Goal: Information Seeking & Learning: Understand process/instructions

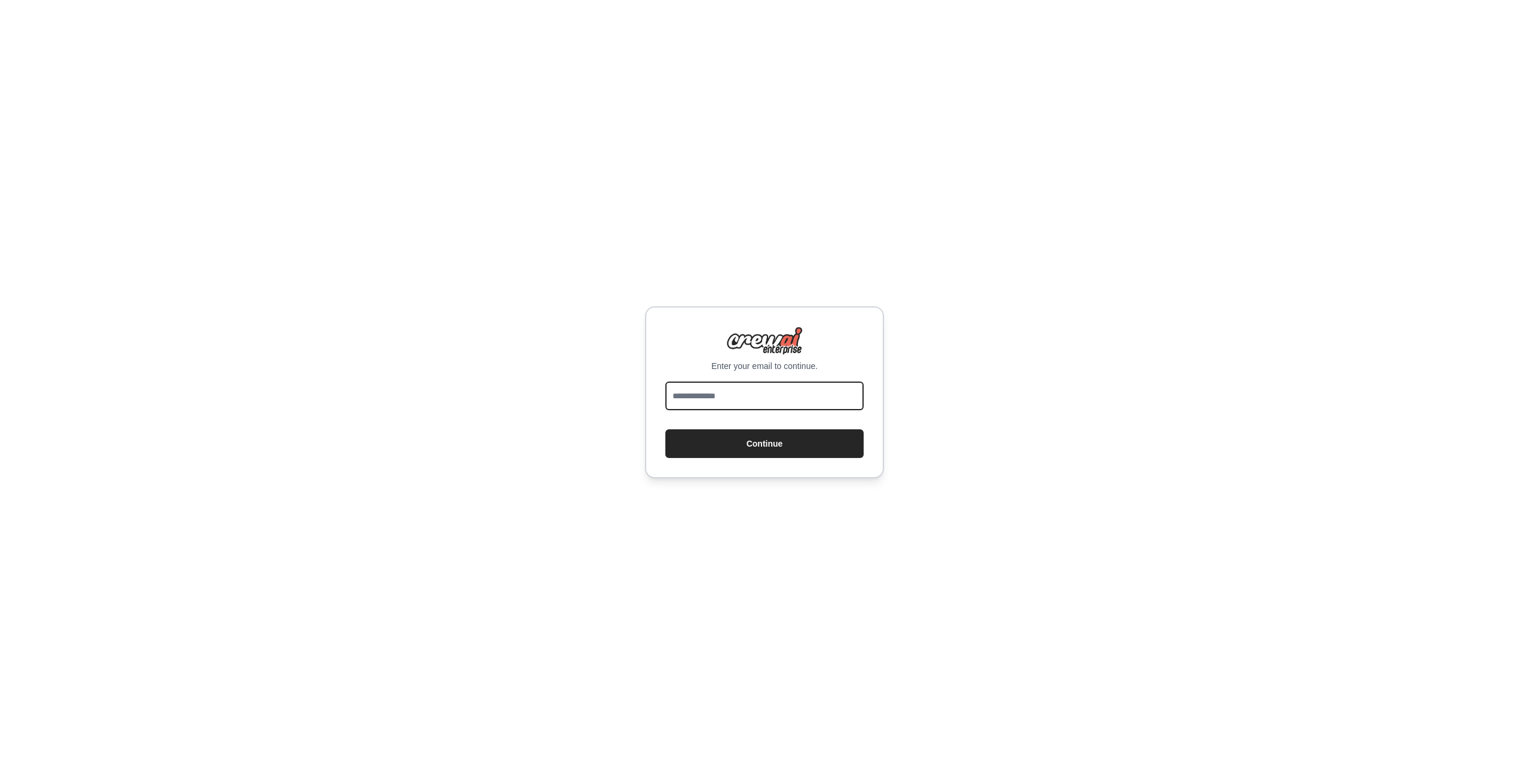
click at [717, 407] on input "email" at bounding box center [764, 396] width 198 height 29
type input "**********"
click at [733, 457] on button "Continue" at bounding box center [764, 444] width 198 height 29
click at [736, 449] on button "Continue" at bounding box center [764, 444] width 198 height 29
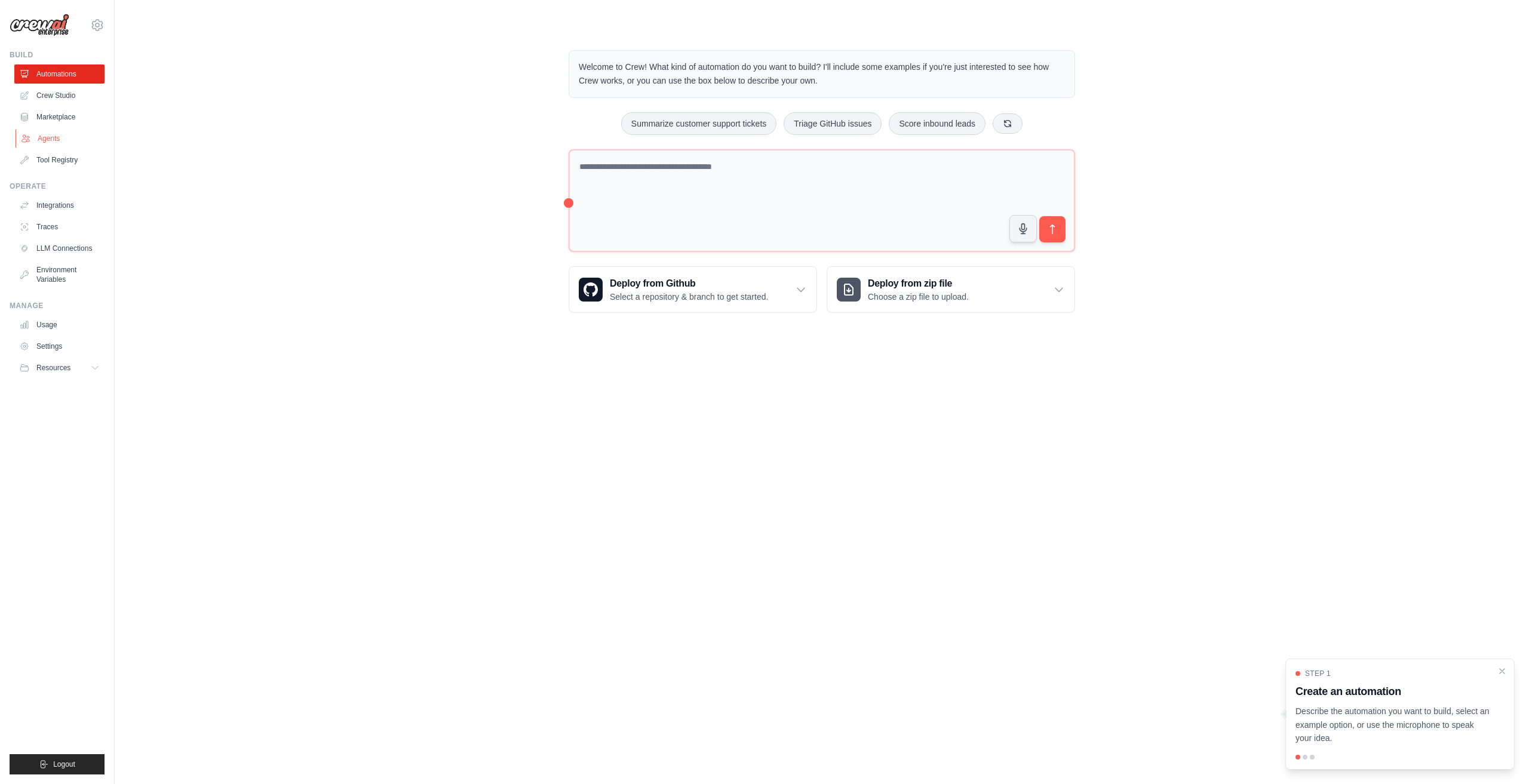
click at [62, 135] on link "Agents" at bounding box center [60, 138] width 90 height 19
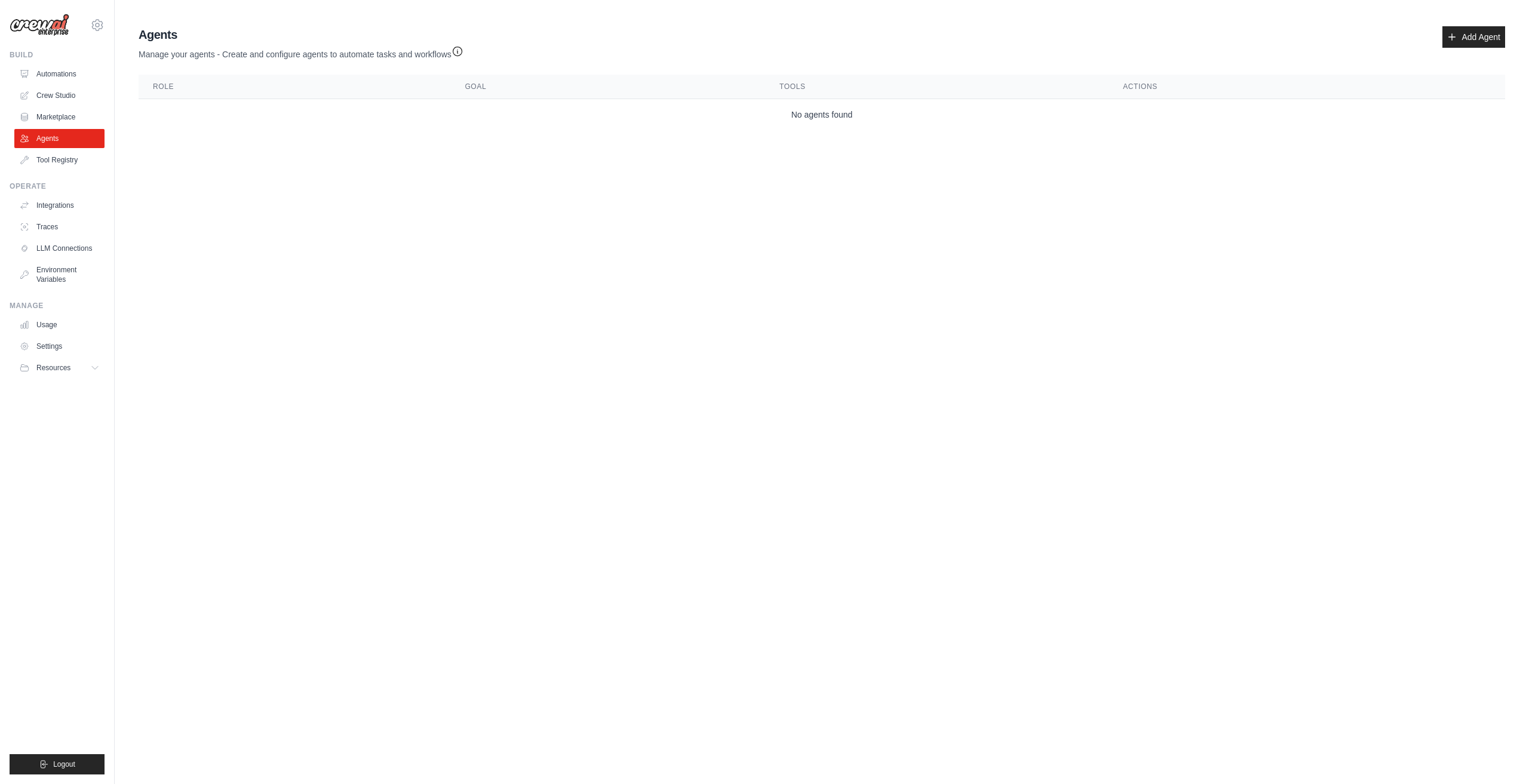
click at [17, 59] on div "Build" at bounding box center [57, 55] width 95 height 10
click at [43, 71] on link "Automations" at bounding box center [60, 74] width 90 height 19
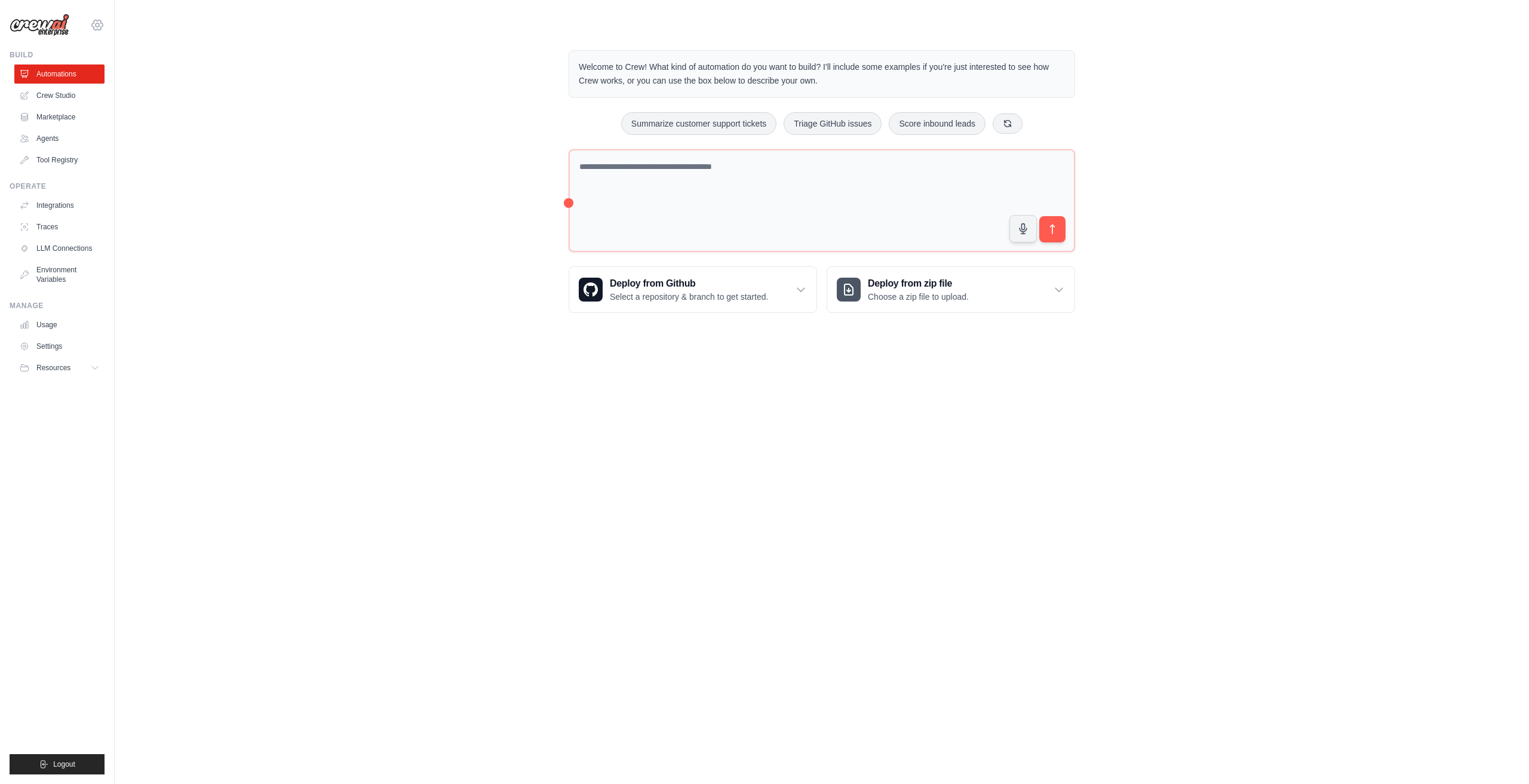
click at [95, 22] on icon at bounding box center [97, 25] width 15 height 15
click at [55, 21] on img at bounding box center [40, 25] width 60 height 23
click at [53, 25] on img at bounding box center [40, 25] width 60 height 23
click at [65, 363] on span "Resources" at bounding box center [54, 368] width 34 height 10
click at [67, 381] on link "Documentation" at bounding box center [64, 388] width 83 height 16
